Goal: Transaction & Acquisition: Obtain resource

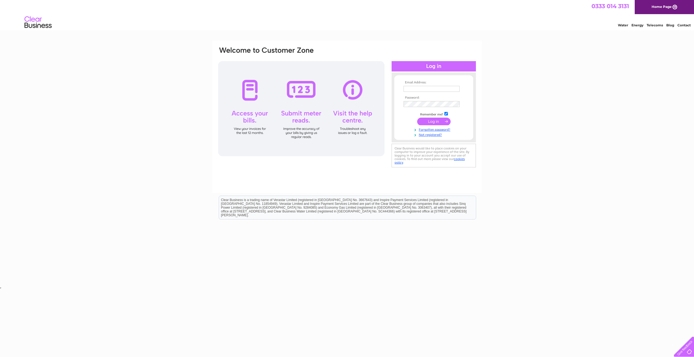
click at [412, 89] on input "text" at bounding box center [431, 89] width 56 height 6
type input "[EMAIL_ADDRESS][DOMAIN_NAME]"
click at [417, 118] on input "submit" at bounding box center [433, 122] width 33 height 8
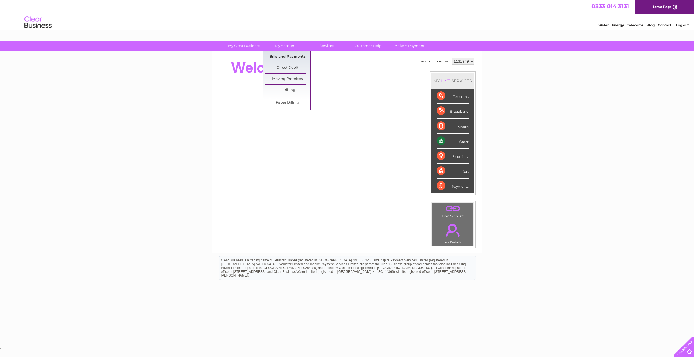
click at [292, 58] on link "Bills and Payments" at bounding box center [287, 56] width 45 height 11
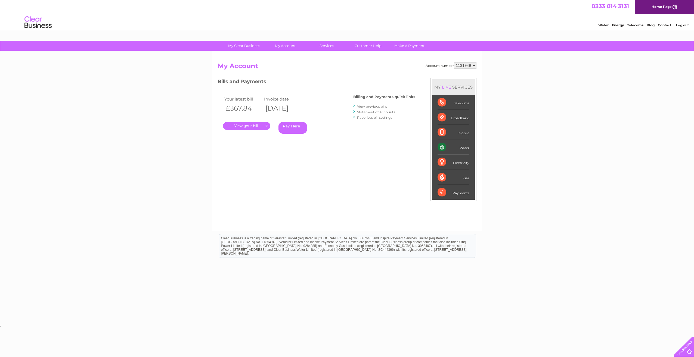
click at [262, 127] on link "." at bounding box center [246, 126] width 47 height 8
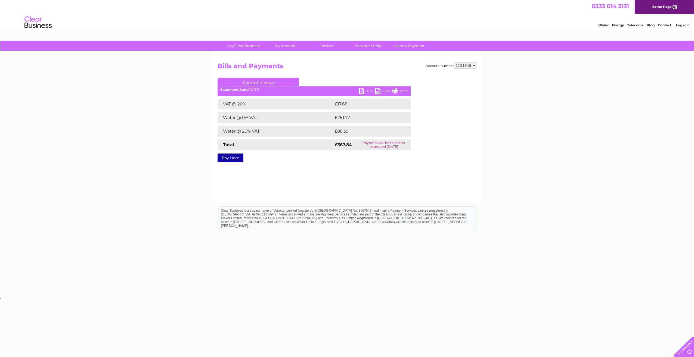
click at [365, 91] on link "PDF" at bounding box center [367, 92] width 16 height 8
click at [361, 91] on link "PDF" at bounding box center [367, 92] width 16 height 8
click at [393, 92] on link "Print" at bounding box center [400, 92] width 16 height 8
click at [365, 92] on link "PDF" at bounding box center [367, 92] width 16 height 8
click at [605, 93] on div "My Clear Business Login Details My Details My Preferences Link Account My Accou…" at bounding box center [347, 169] width 694 height 256
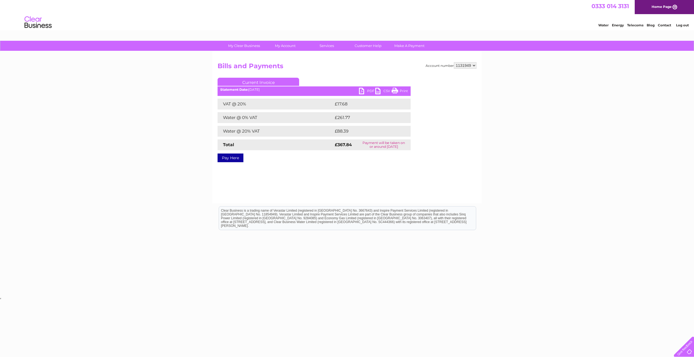
click at [370, 92] on link "PDF" at bounding box center [367, 92] width 16 height 8
click at [627, 136] on div "My Clear Business Login Details My Details My Preferences Link Account My Accou…" at bounding box center [347, 169] width 694 height 256
click at [363, 90] on link "PDF" at bounding box center [367, 92] width 16 height 8
click at [365, 91] on link "PDF" at bounding box center [367, 92] width 16 height 8
click at [366, 91] on link "PDF" at bounding box center [367, 92] width 16 height 8
